Goal: Information Seeking & Learning: Learn about a topic

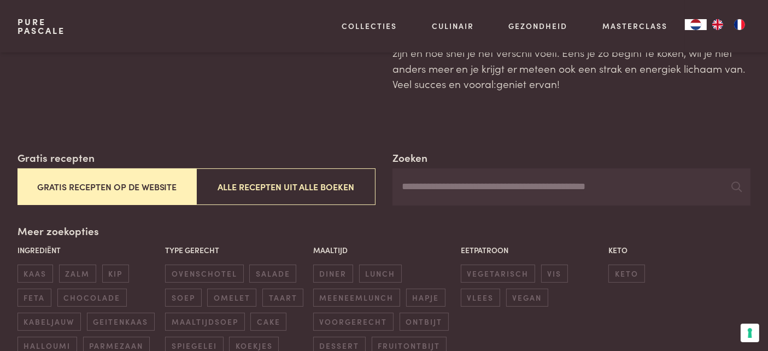
scroll to position [109, 0]
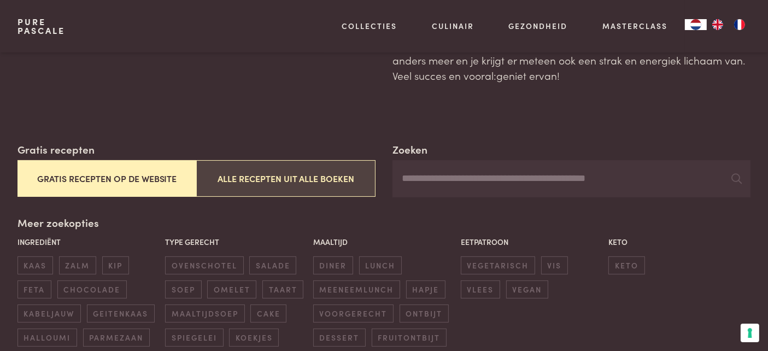
click at [214, 182] on button "Alle recepten uit alle boeken" at bounding box center [285, 178] width 179 height 37
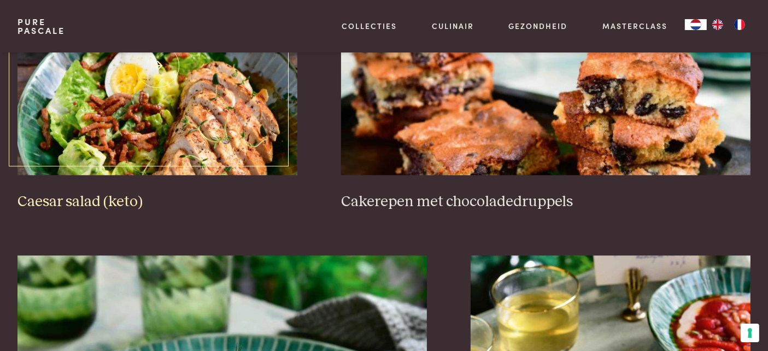
scroll to position [1837, 0]
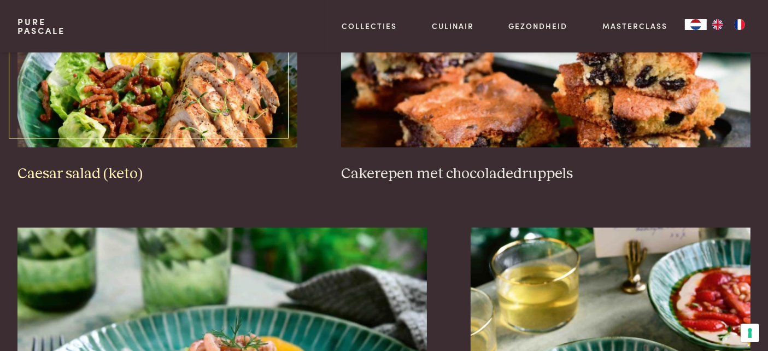
click at [209, 122] on img at bounding box center [157, 37] width 280 height 219
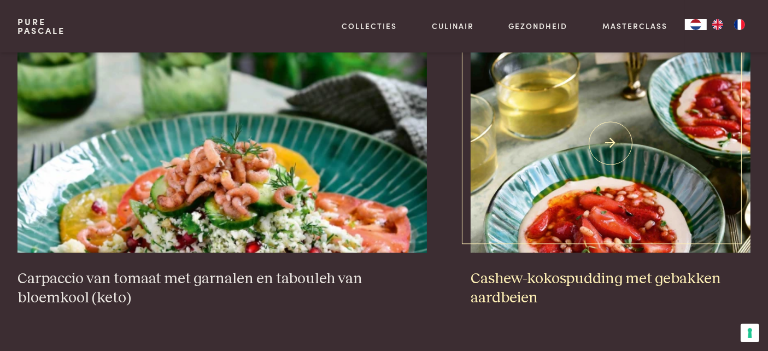
scroll to position [2055, 0]
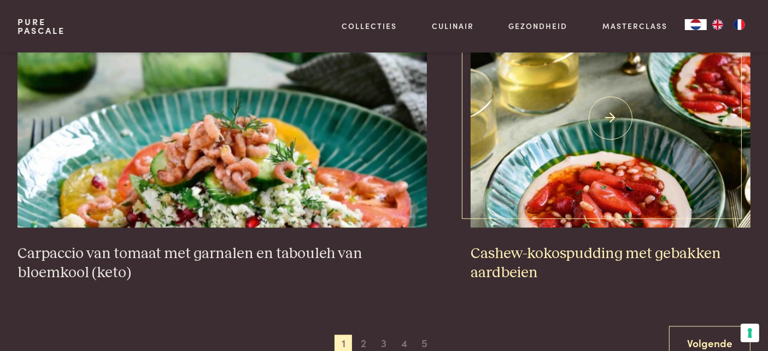
click at [530, 250] on h3 "Cashew-kokospudding met gebakken aardbeien" at bounding box center [611, 263] width 280 height 38
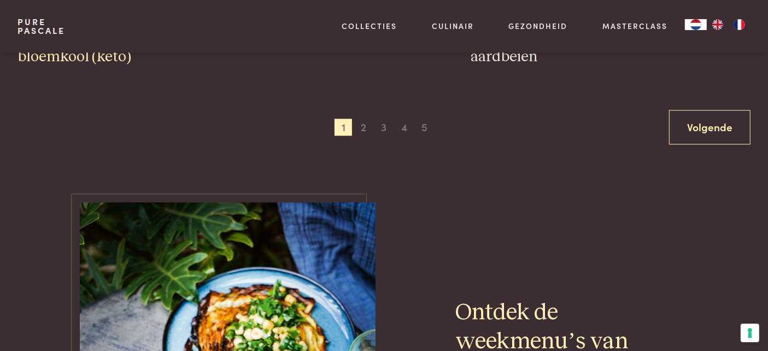
scroll to position [2274, 0]
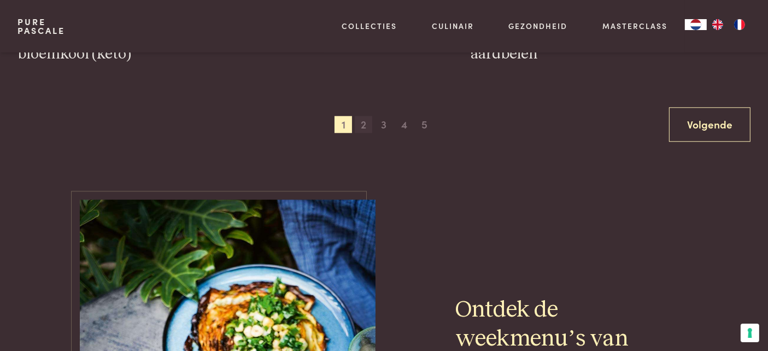
click at [366, 121] on span "2" at bounding box center [363, 124] width 17 height 17
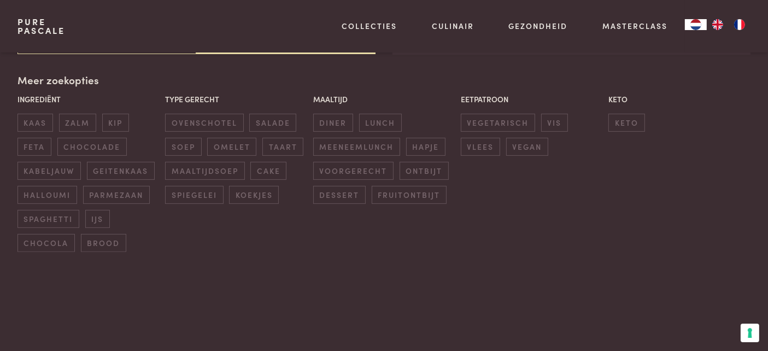
scroll to position [251, 0]
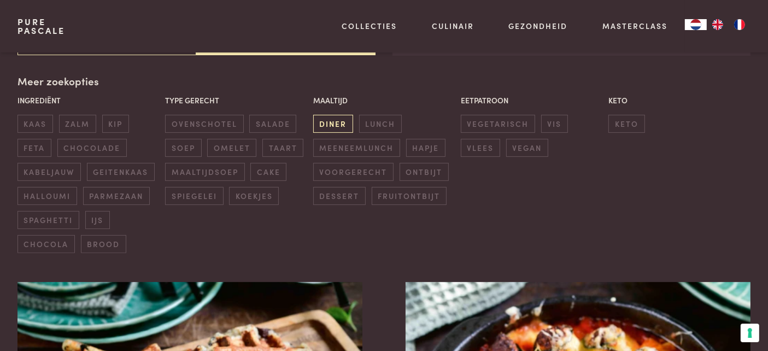
click at [328, 122] on span "diner" at bounding box center [333, 124] width 40 height 18
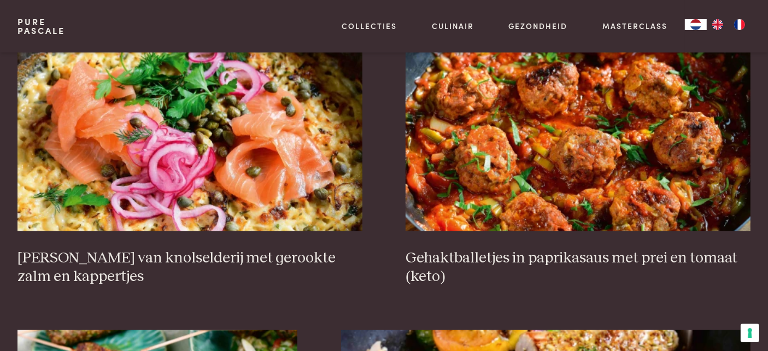
scroll to position [1563, 0]
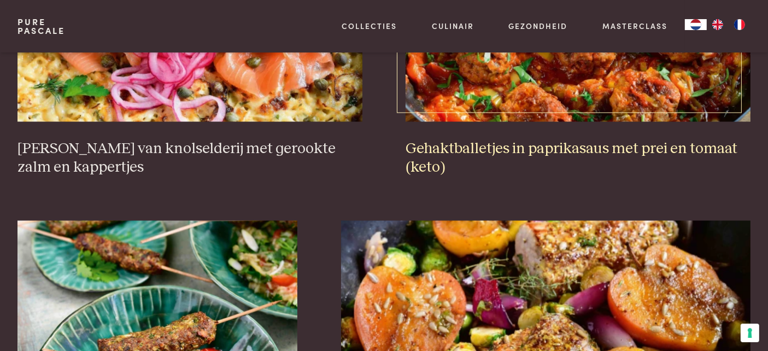
click at [656, 148] on h3 "Gehaktballetjes in paprikasaus met prei en tomaat (keto)" at bounding box center [578, 158] width 345 height 38
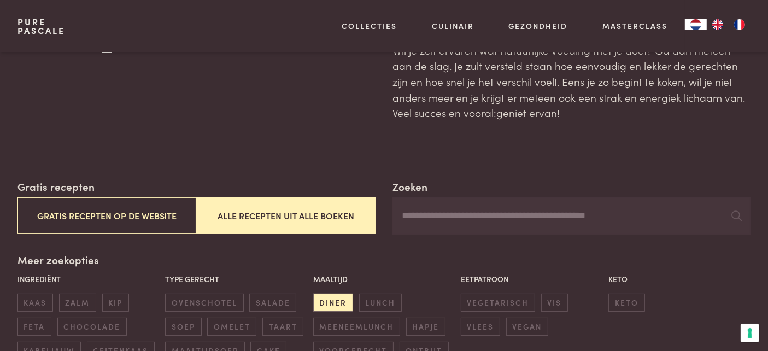
scroll to position [201, 0]
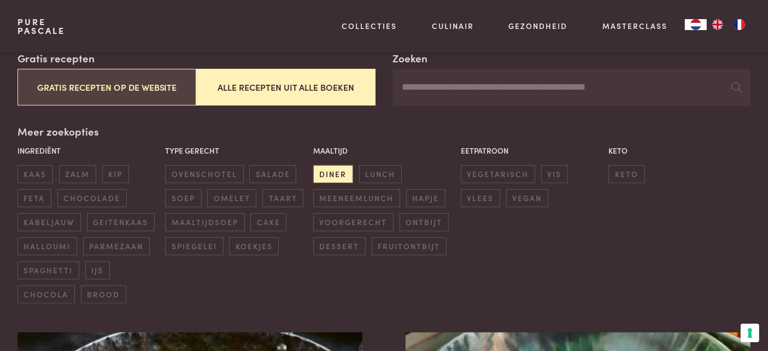
click at [141, 90] on button "Gratis recepten op de website" at bounding box center [106, 87] width 179 height 37
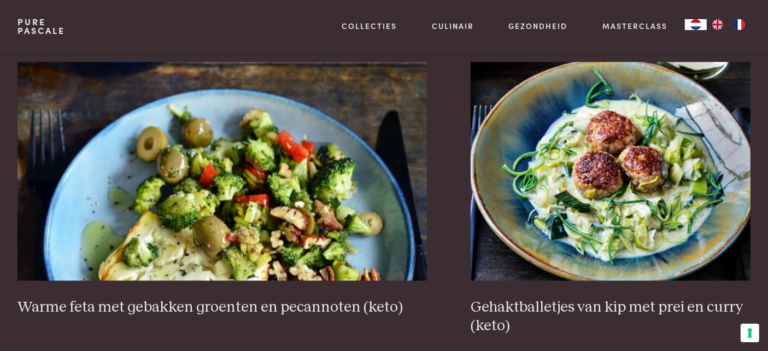
scroll to position [2055, 0]
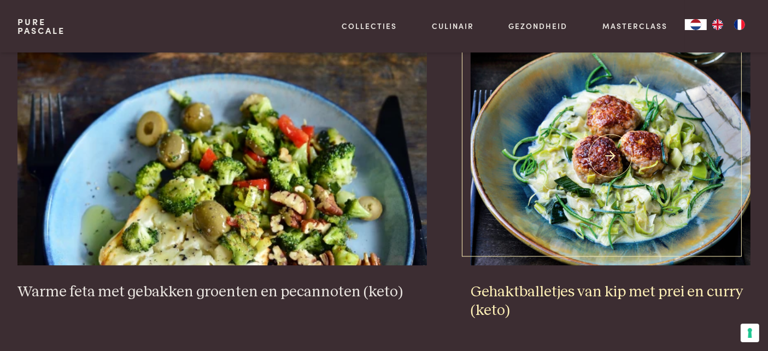
click at [621, 283] on h3 "Gehaktballetjes van kip met prei en curry (keto)" at bounding box center [611, 302] width 280 height 38
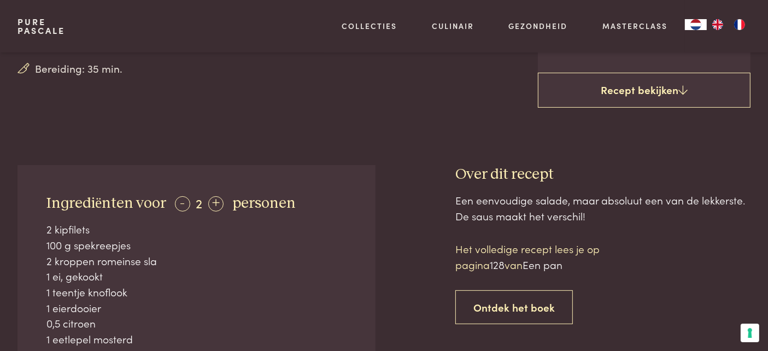
scroll to position [328, 0]
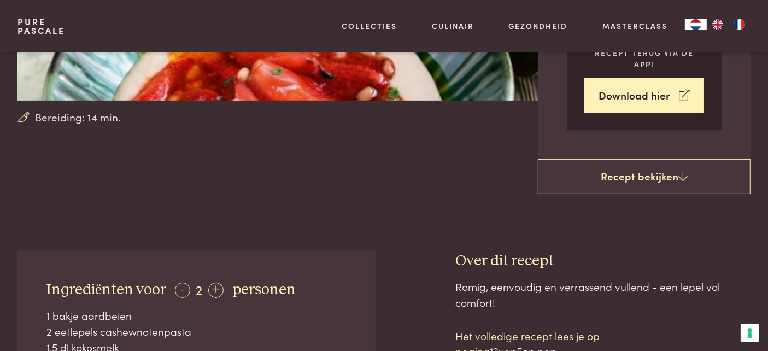
scroll to position [273, 0]
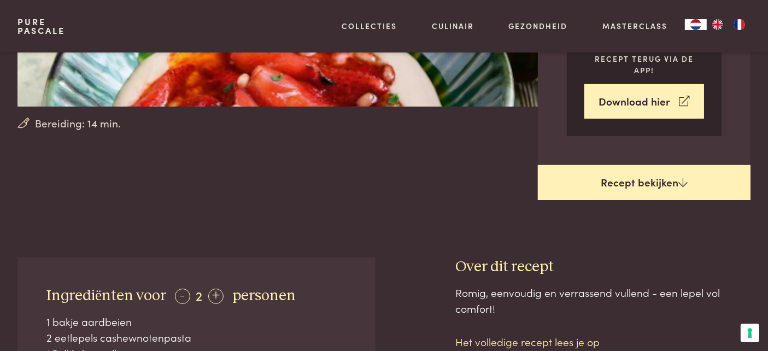
click at [645, 184] on link "Recept bekijken" at bounding box center [644, 182] width 213 height 35
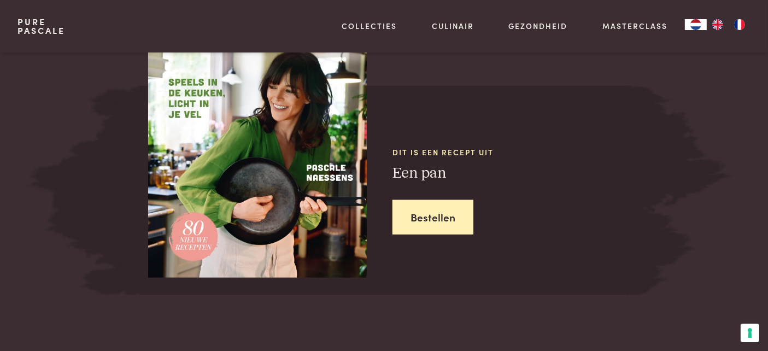
scroll to position [1131, 0]
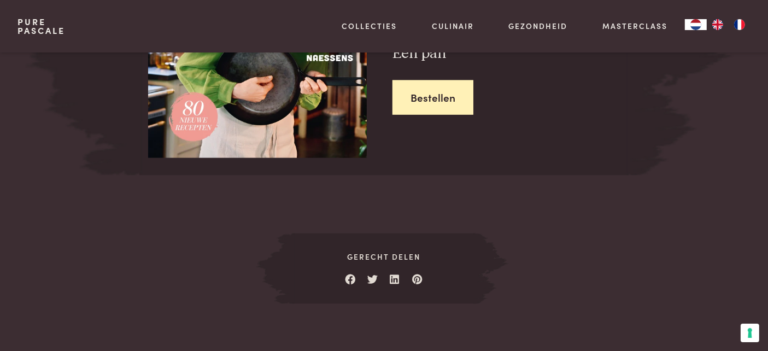
scroll to position [530, 0]
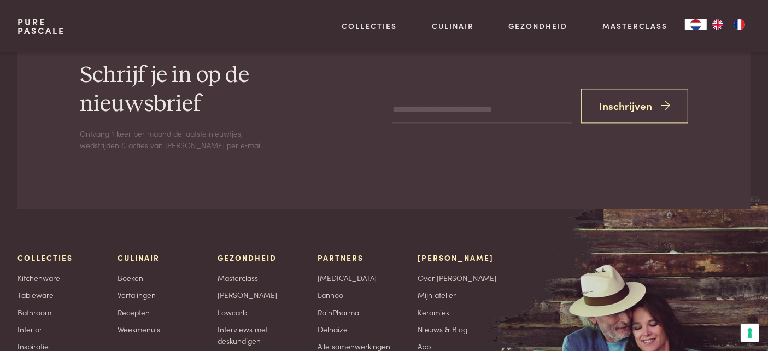
scroll to position [2078, 0]
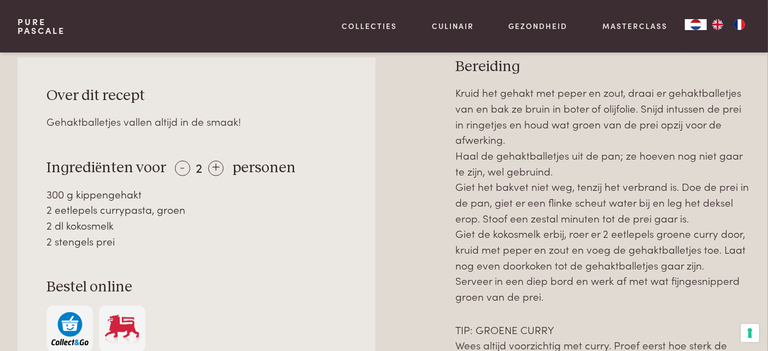
scroll to position [492, 0]
